Goal: Information Seeking & Learning: Learn about a topic

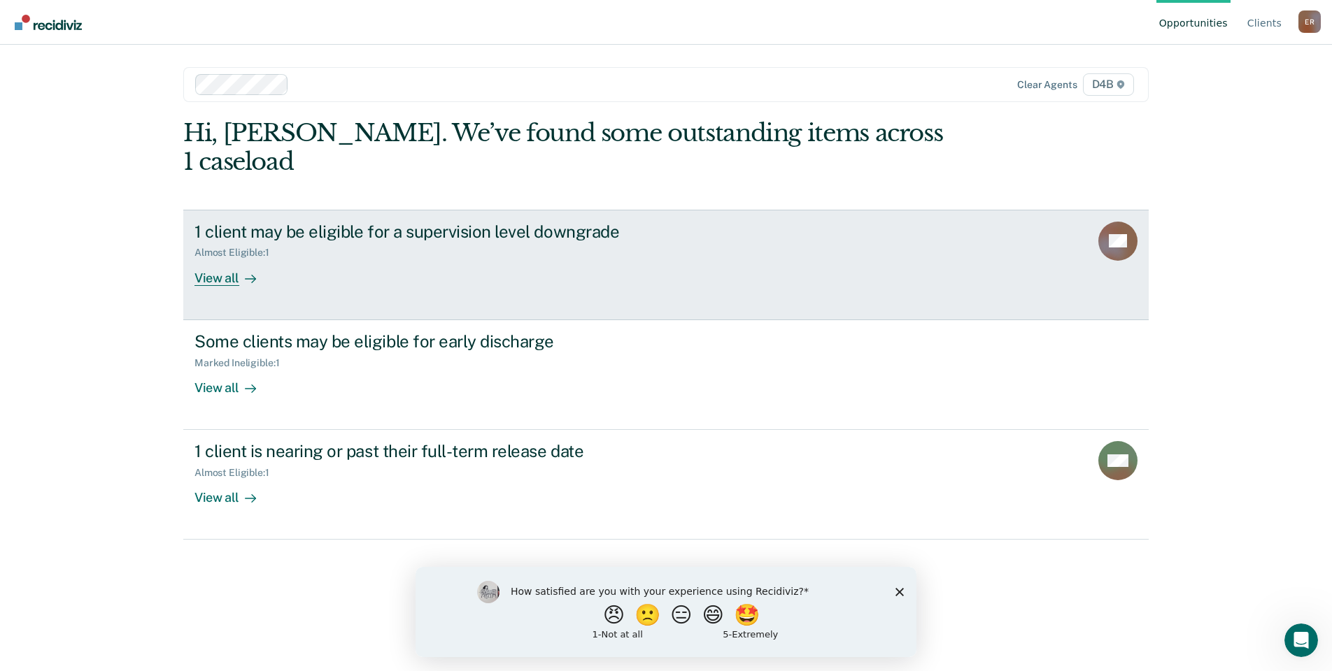
click at [354, 237] on div "1 client may be eligible for a supervision level downgrade Almost Eligible : 1 …" at bounding box center [456, 254] width 525 height 64
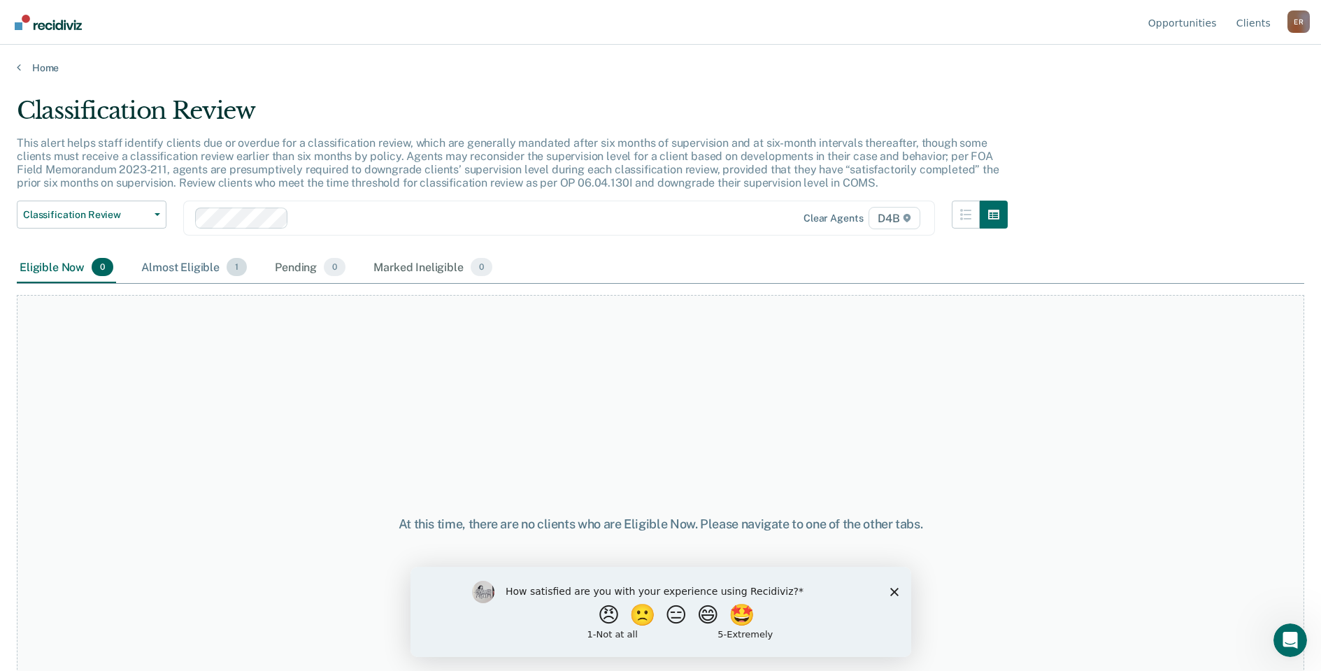
click at [214, 265] on div "Almost Eligible 1" at bounding box center [193, 268] width 111 height 31
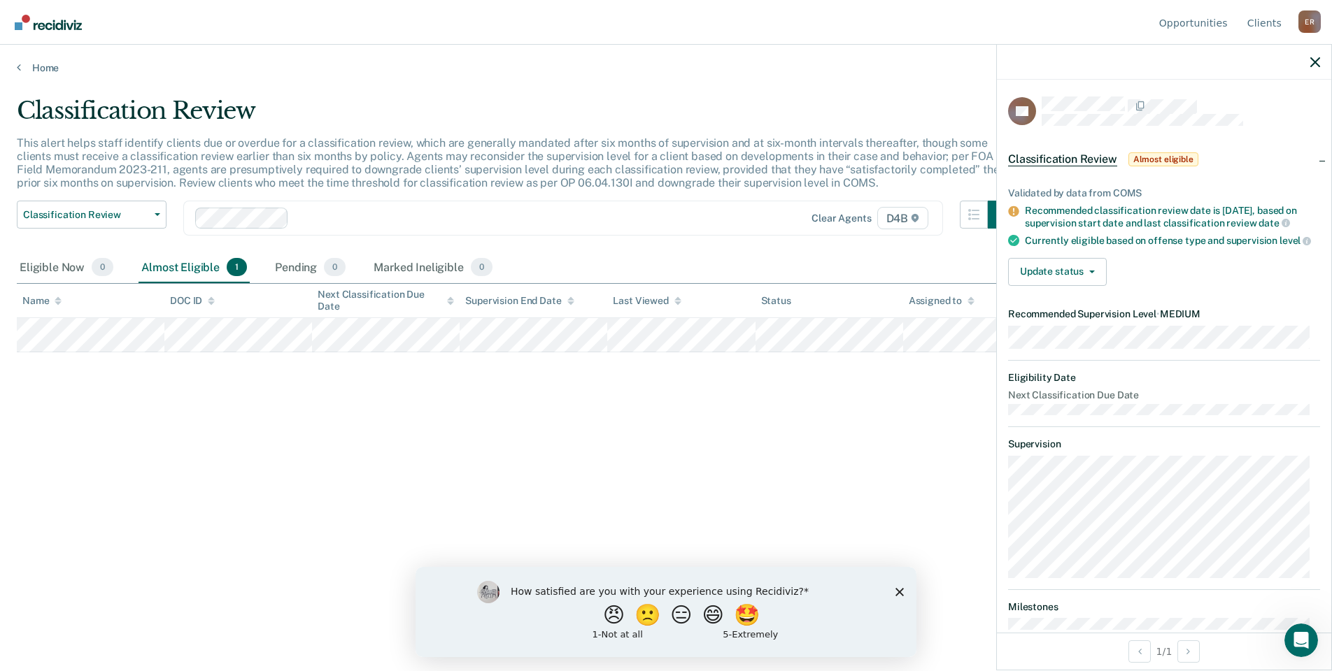
click at [1057, 220] on div "Recommended classification review date is [DATE], based on supervision start da…" at bounding box center [1172, 217] width 295 height 24
click at [1018, 208] on icon at bounding box center [1013, 211] width 10 height 10
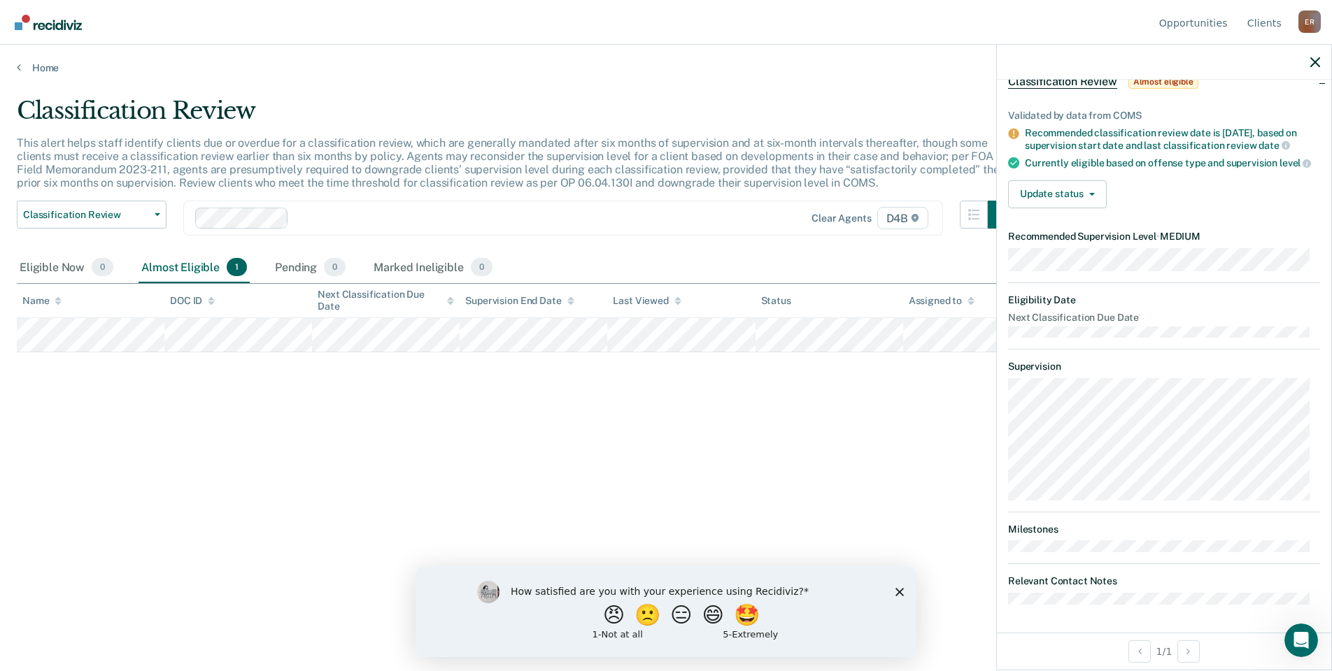
scroll to position [88, 0]
click at [1316, 59] on icon "button" at bounding box center [1315, 62] width 10 height 10
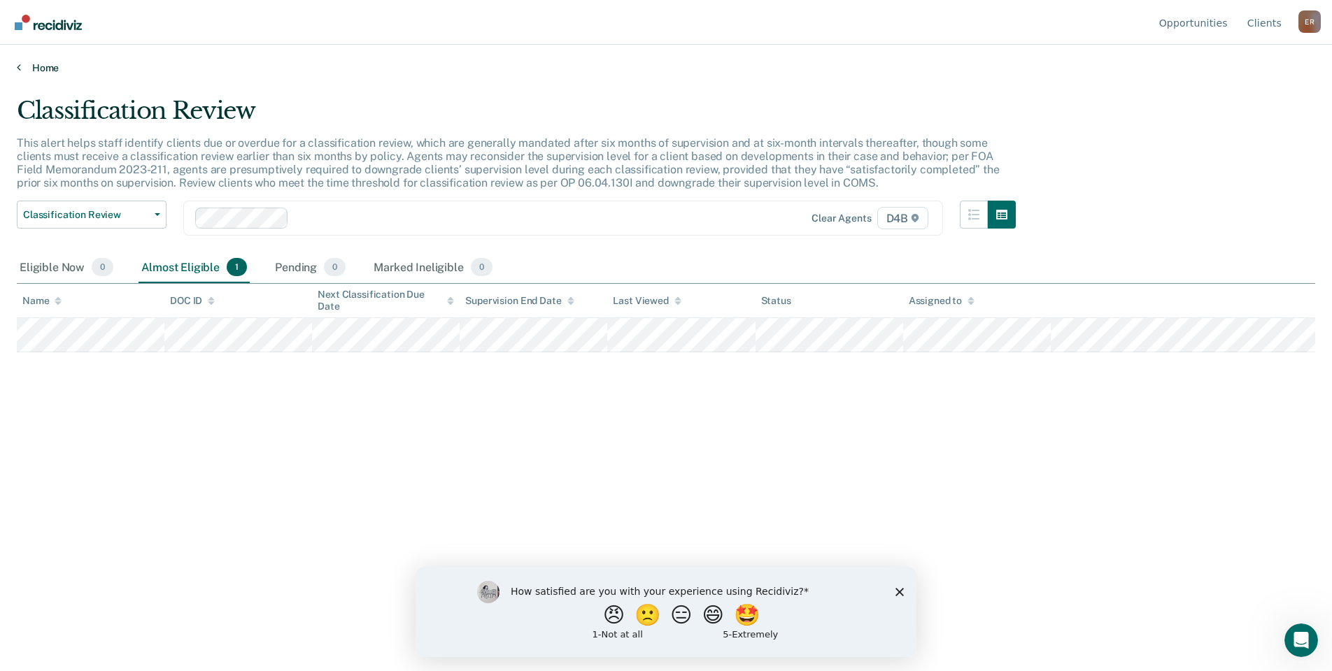
click at [17, 66] on icon at bounding box center [19, 67] width 4 height 11
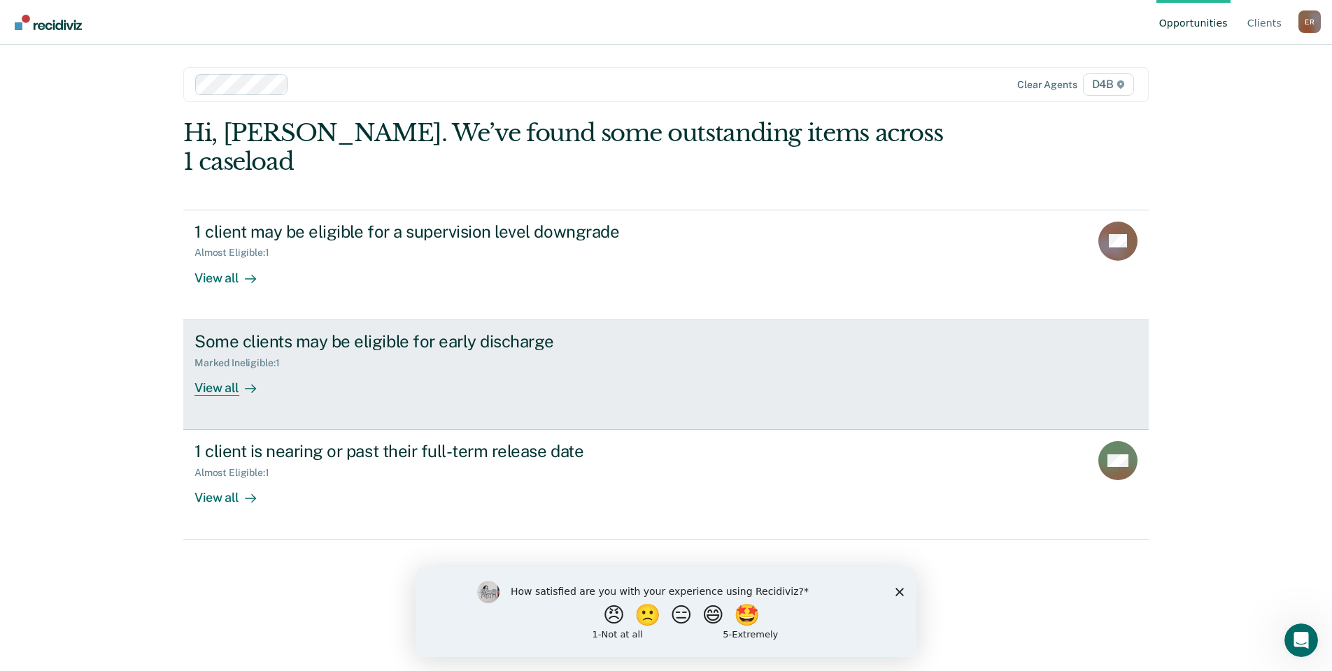
click at [287, 332] on div "Some clients may be eligible for early discharge" at bounding box center [439, 342] width 491 height 20
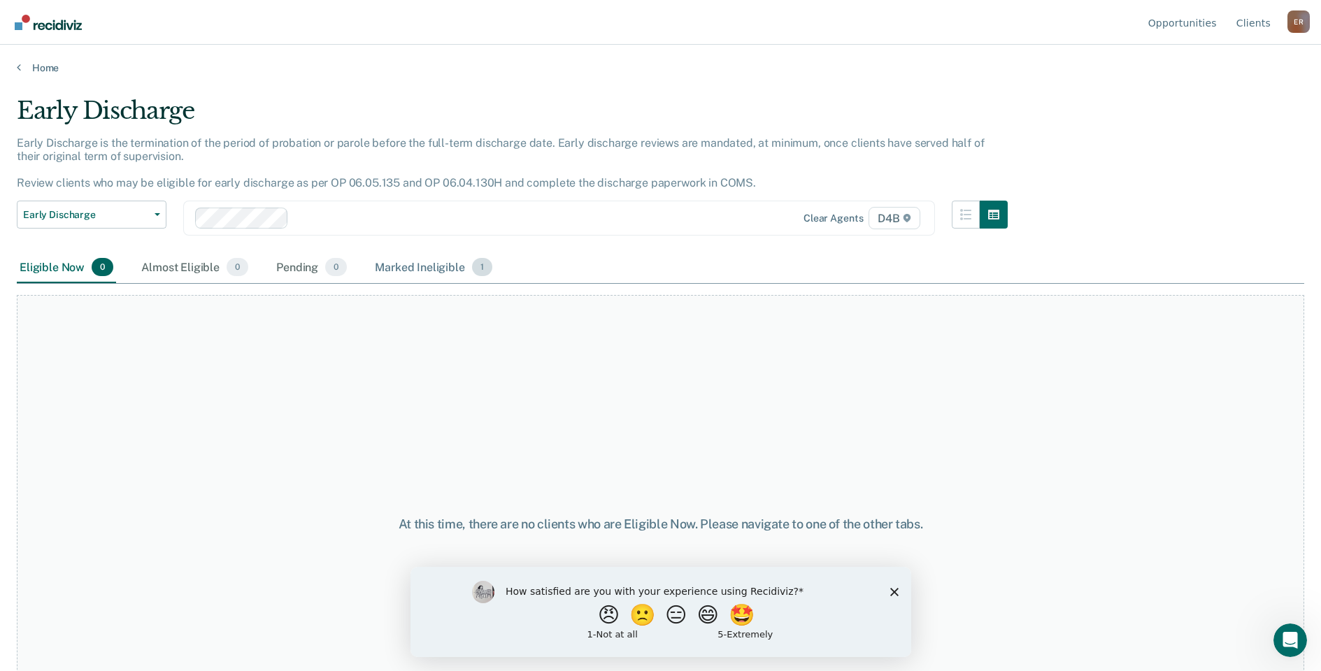
click at [436, 265] on div "Marked Ineligible 1" at bounding box center [433, 268] width 123 height 31
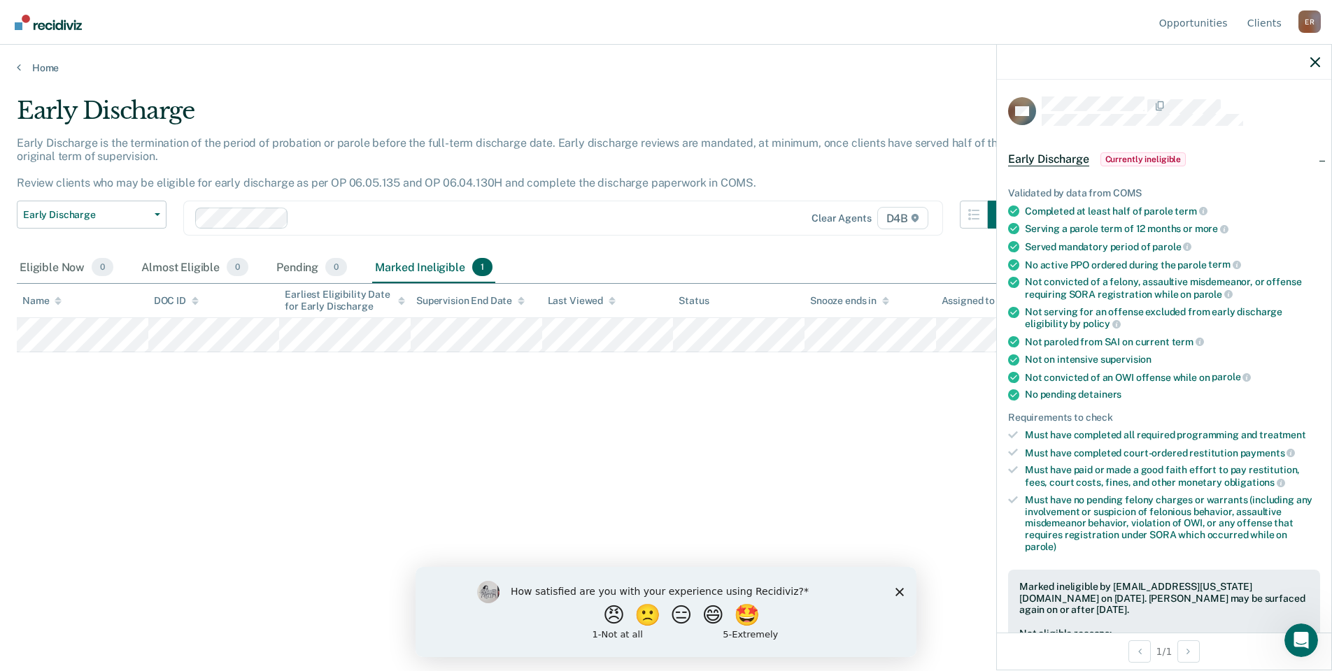
click at [1309, 69] on div at bounding box center [1164, 62] width 334 height 35
click at [19, 67] on icon at bounding box center [19, 67] width 4 height 11
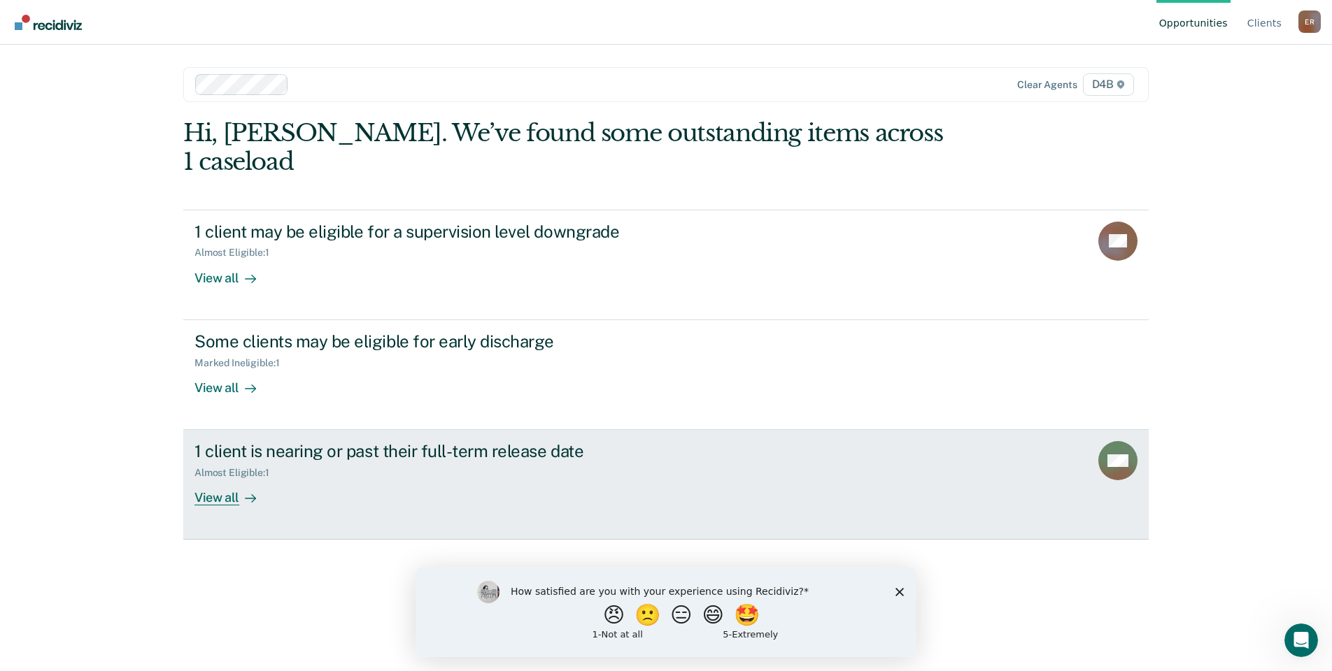
click at [350, 441] on div "1 client is nearing or past their full-term release date" at bounding box center [439, 451] width 491 height 20
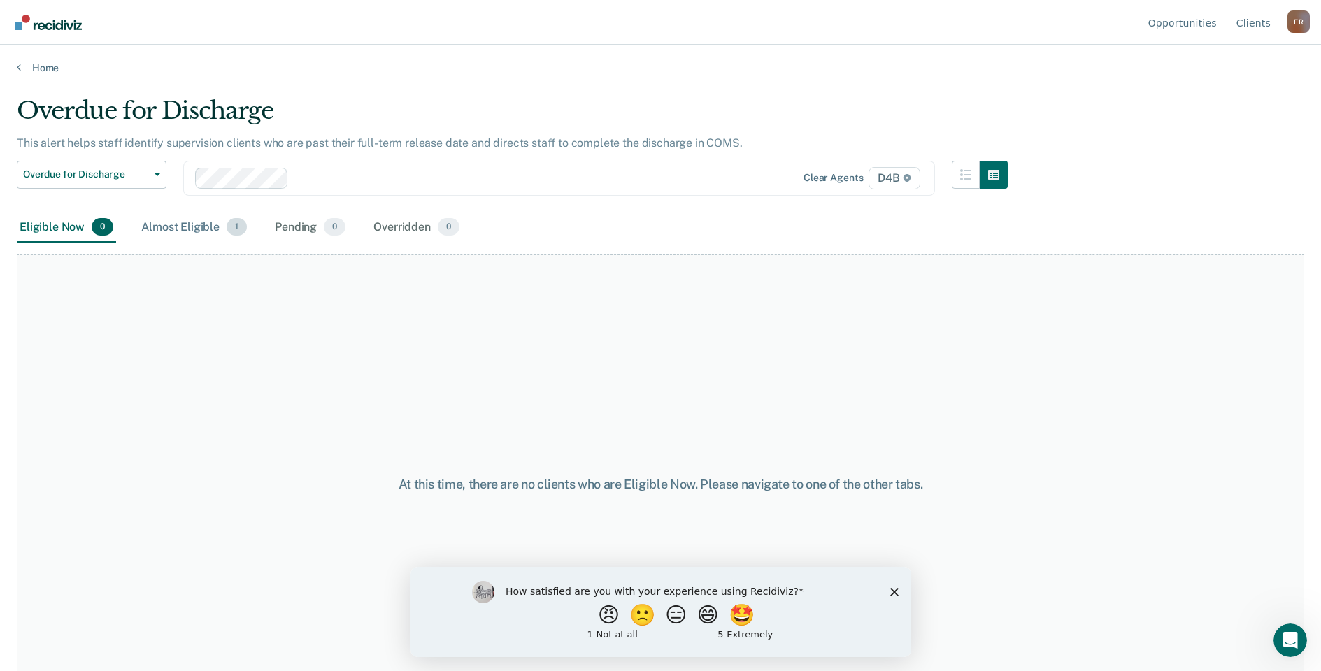
click at [195, 220] on div "Almost Eligible 1" at bounding box center [193, 228] width 111 height 31
